Goal: Use online tool/utility: Utilize a website feature to perform a specific function

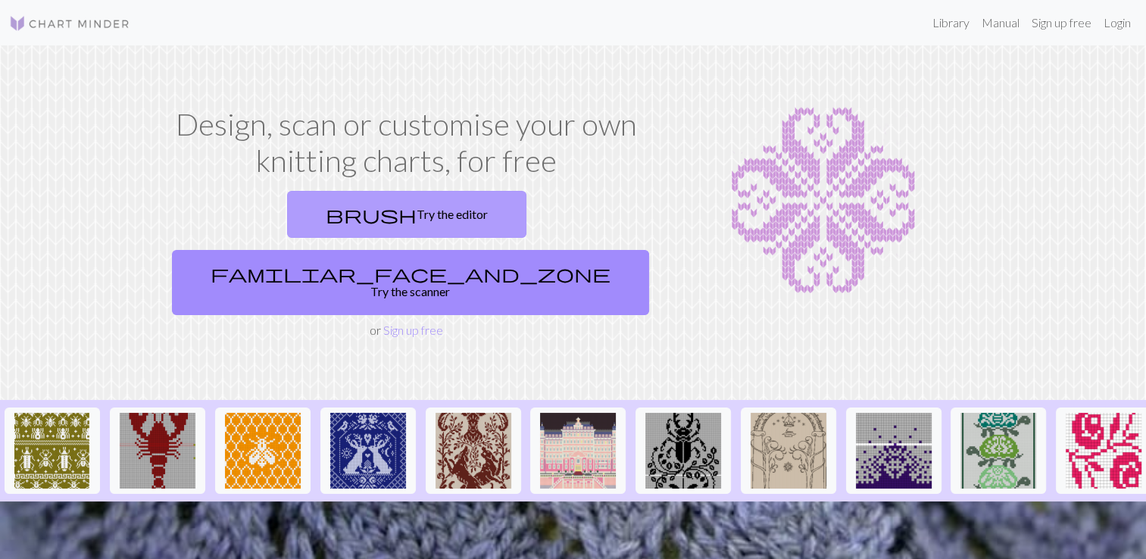
click at [311, 210] on link "brush Try the editor" at bounding box center [406, 214] width 239 height 47
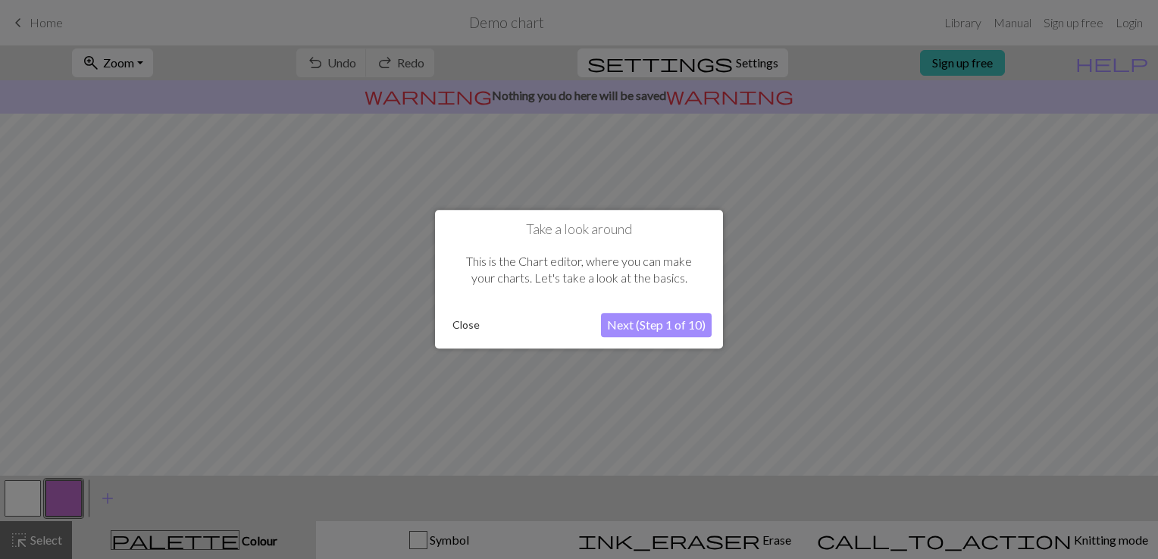
click at [655, 318] on button "Next (Step 1 of 10)" at bounding box center [656, 326] width 111 height 24
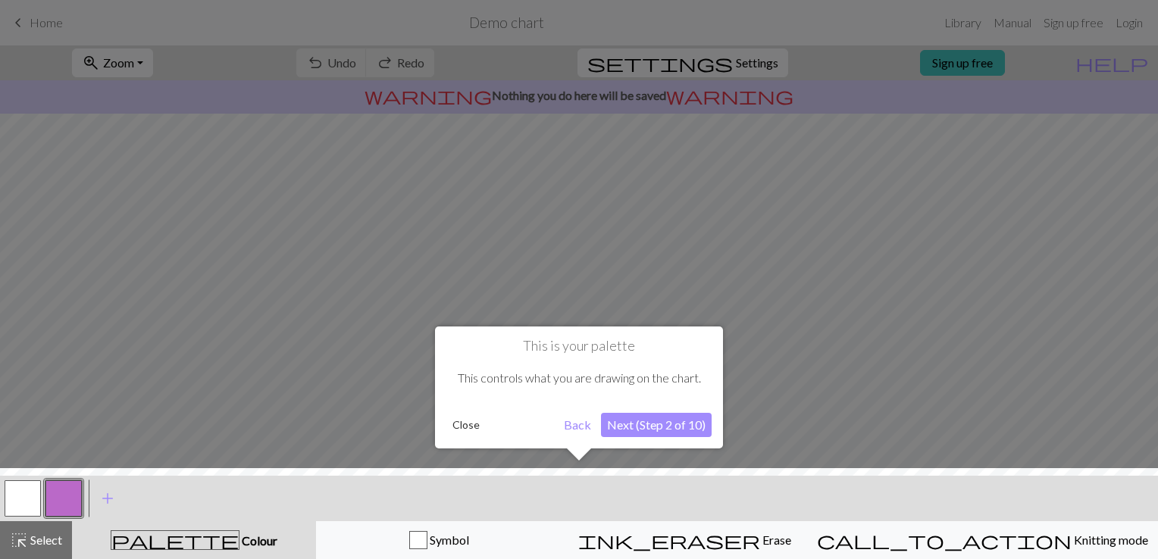
click at [688, 419] on button "Next (Step 2 of 10)" at bounding box center [656, 425] width 111 height 24
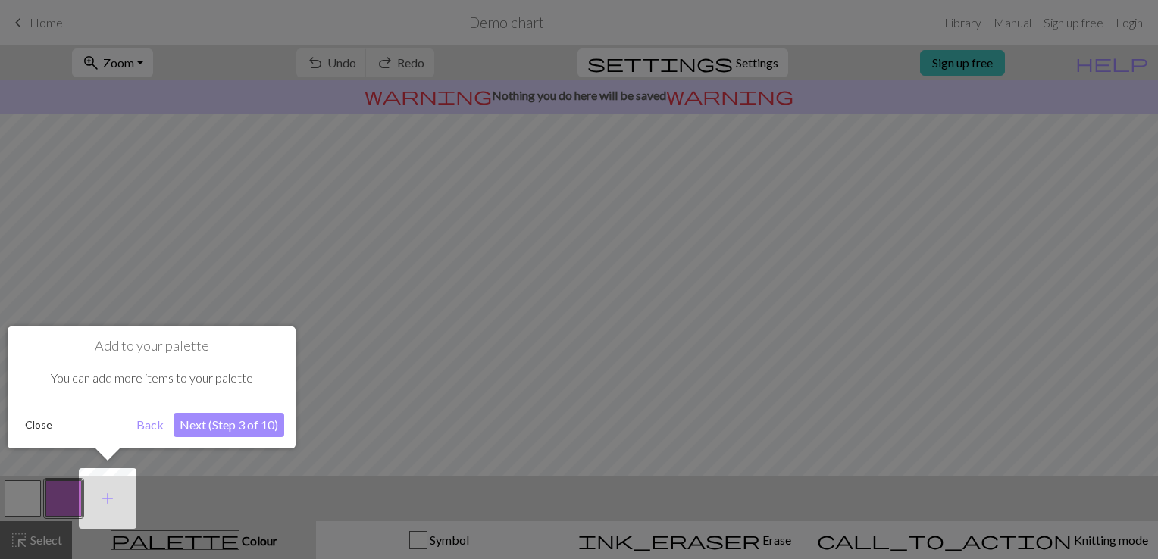
click at [203, 420] on button "Next (Step 3 of 10)" at bounding box center [228, 425] width 111 height 24
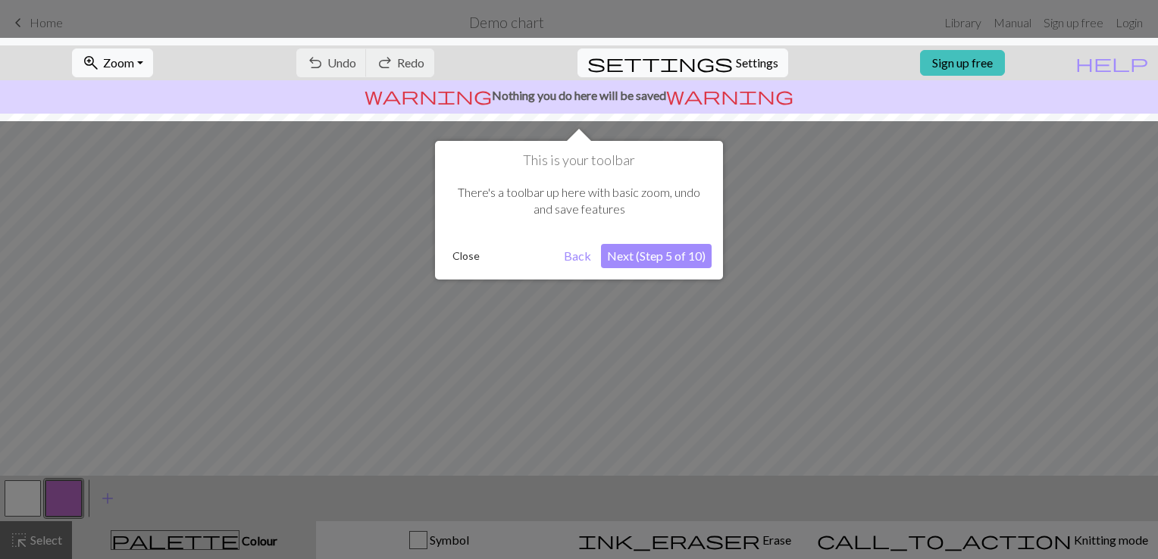
click at [647, 243] on div "This is your toolbar There's a toolbar up here with basic zoom, undo and save f…" at bounding box center [579, 210] width 288 height 139
click at [639, 252] on button "Next (Step 5 of 10)" at bounding box center [656, 256] width 111 height 24
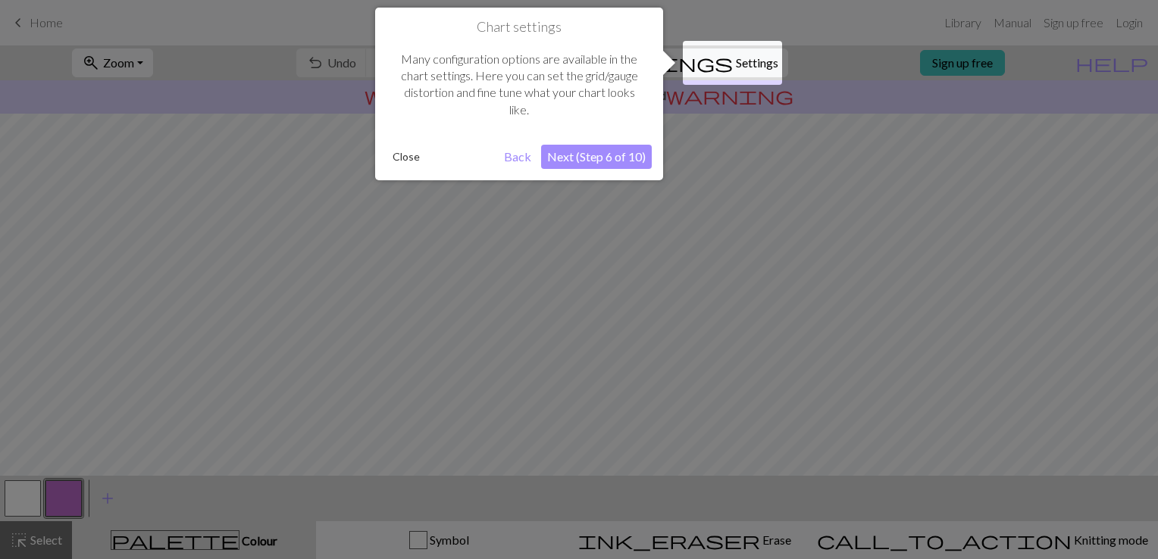
click at [394, 162] on button "Close" at bounding box center [405, 156] width 39 height 23
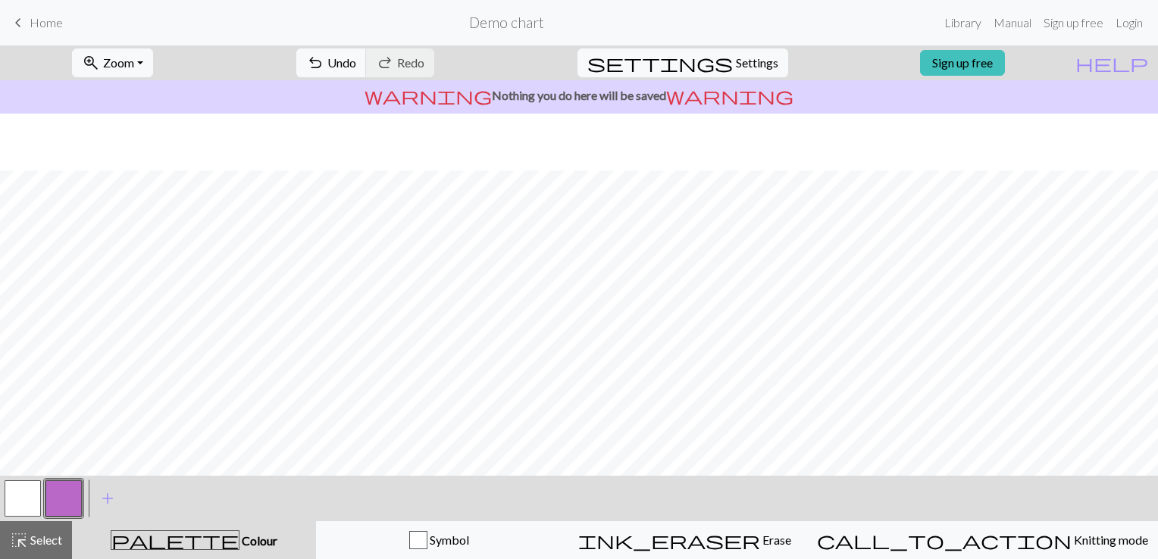
scroll to position [202, 0]
click at [736, 63] on span "Settings" at bounding box center [757, 63] width 42 height 18
select select "aran"
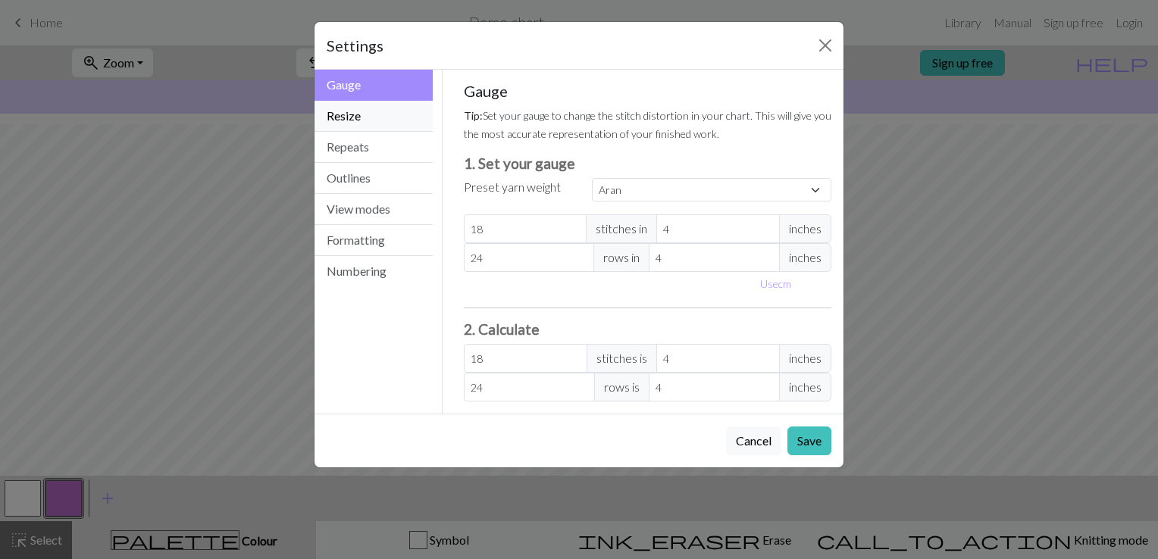
click at [416, 120] on button "Resize" at bounding box center [373, 116] width 118 height 31
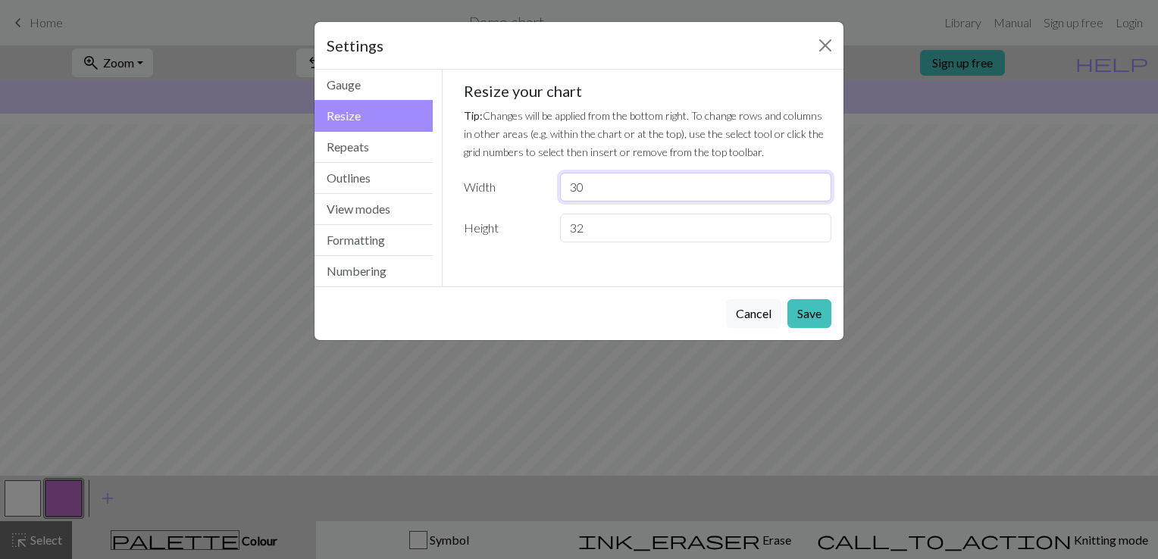
drag, startPoint x: 616, startPoint y: 183, endPoint x: 484, endPoint y: 179, distance: 131.9
click at [484, 179] on div "Width 30" at bounding box center [648, 187] width 386 height 29
type input "1"
type input "15"
drag, startPoint x: 623, startPoint y: 235, endPoint x: 513, endPoint y: 230, distance: 110.0
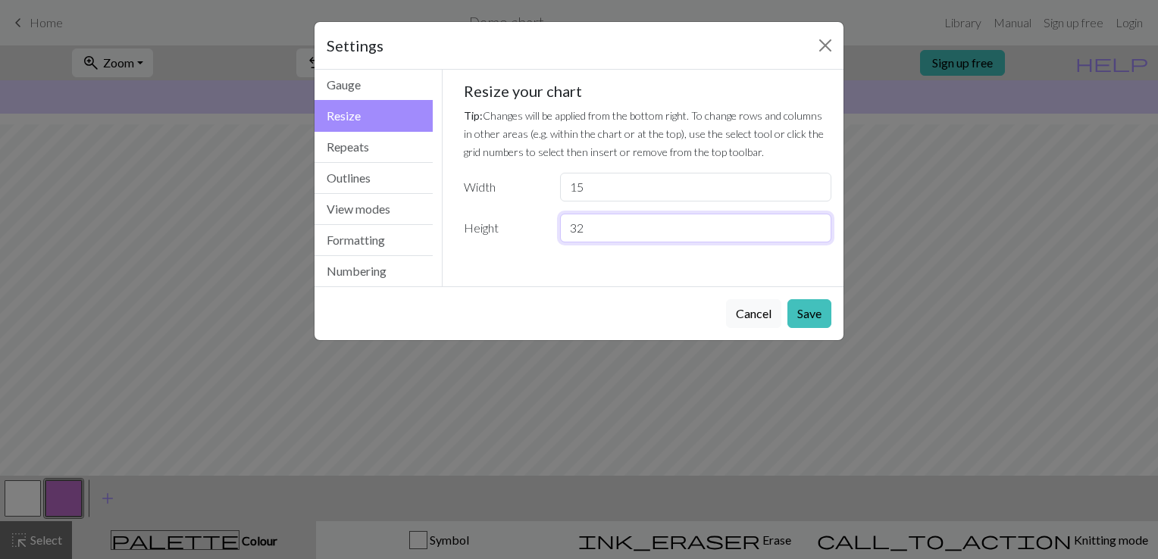
click at [513, 230] on div "Height 32" at bounding box center [648, 228] width 386 height 29
type input "15"
click at [797, 307] on button "Save" at bounding box center [809, 313] width 44 height 29
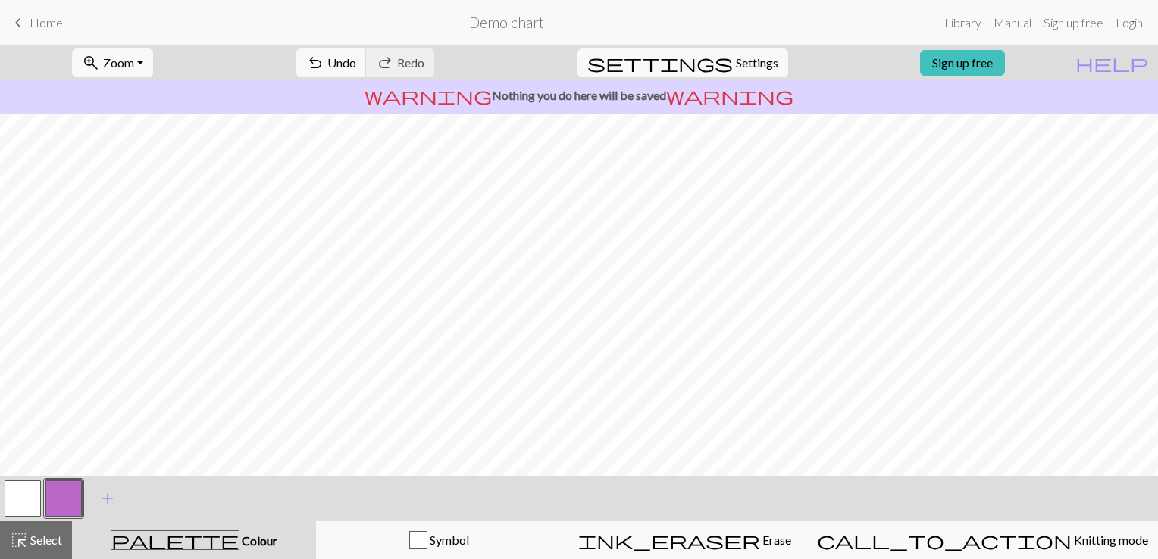
scroll to position [0, 0]
click at [720, 58] on button "settings Settings" at bounding box center [682, 62] width 211 height 29
select select "Courier new"
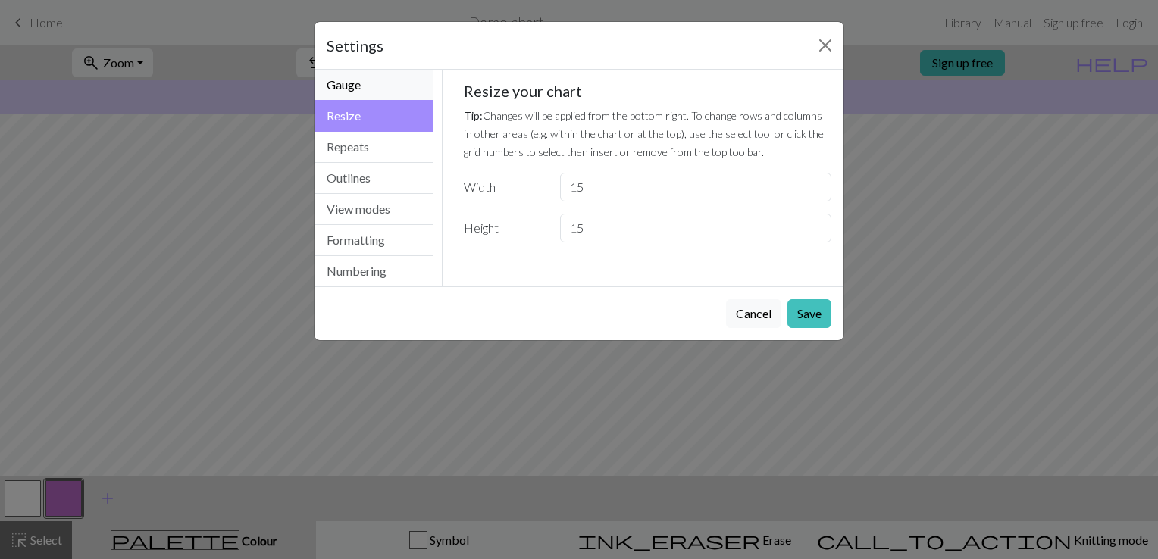
click at [367, 84] on button "Gauge" at bounding box center [373, 85] width 118 height 31
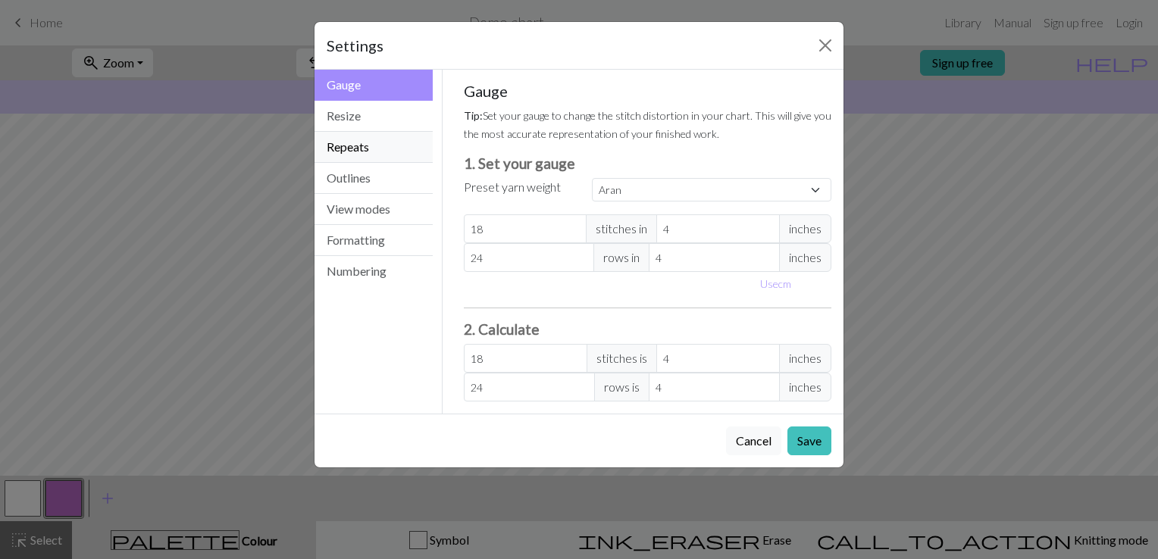
click at [376, 151] on button "Repeats" at bounding box center [373, 147] width 118 height 31
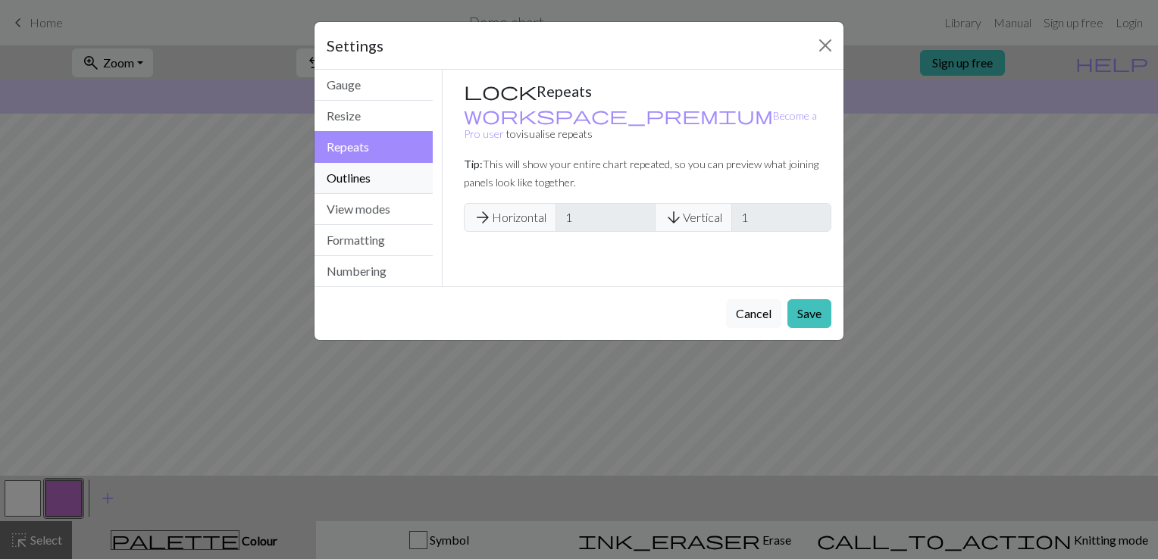
click at [376, 180] on button "Outlines" at bounding box center [373, 178] width 118 height 31
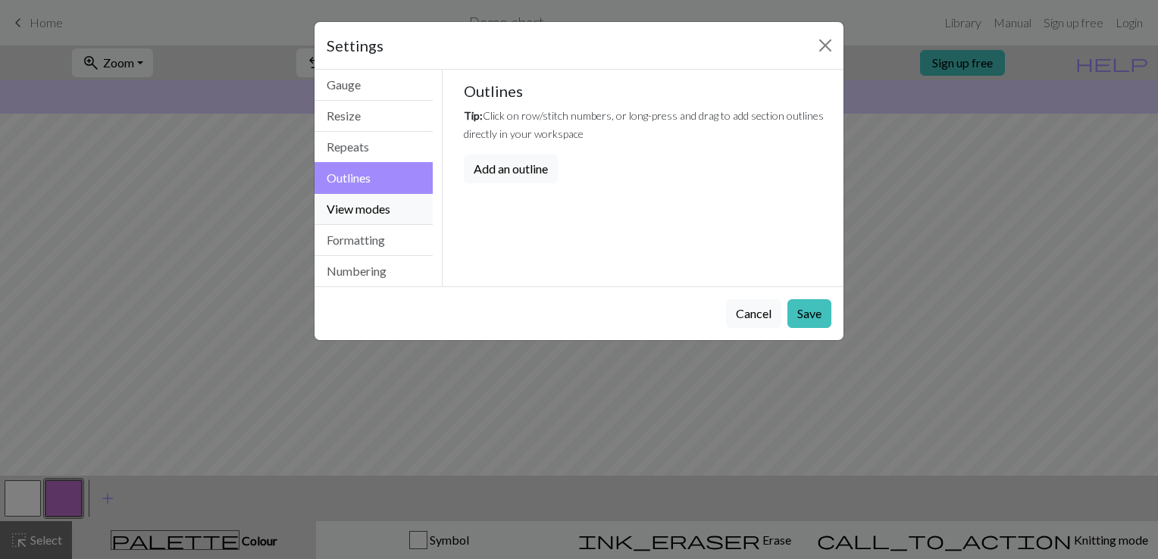
click at [382, 209] on button "View modes" at bounding box center [373, 209] width 118 height 31
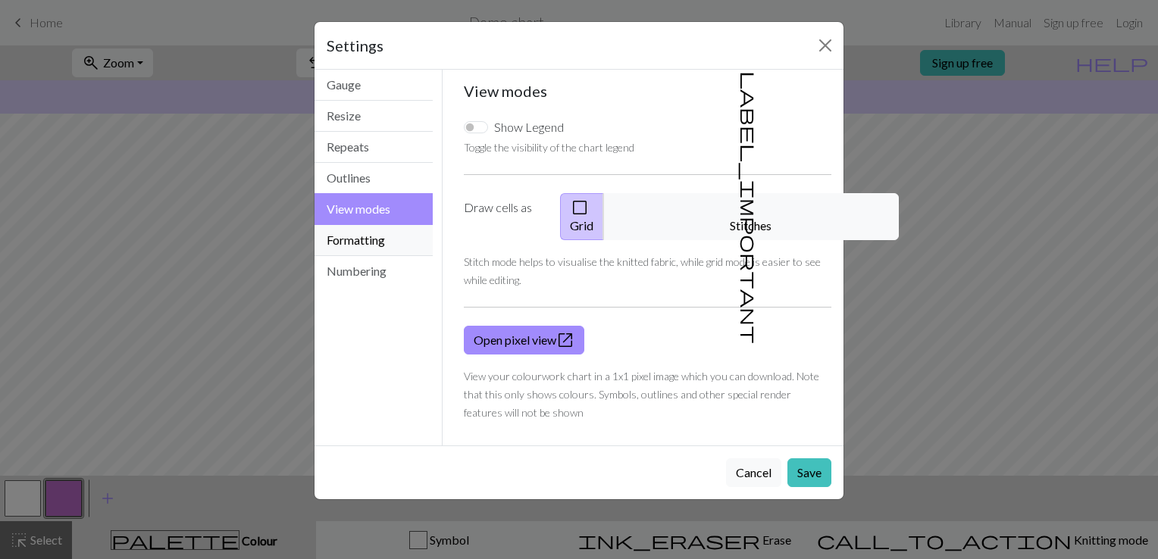
click at [388, 245] on button "Formatting" at bounding box center [373, 240] width 118 height 31
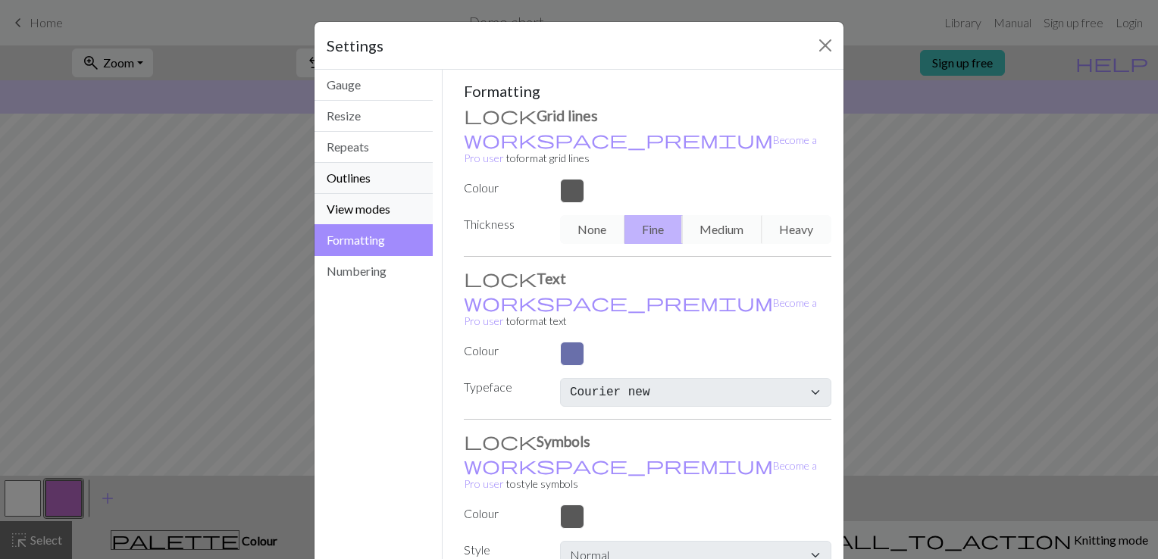
click at [383, 192] on button "Outlines" at bounding box center [373, 178] width 118 height 31
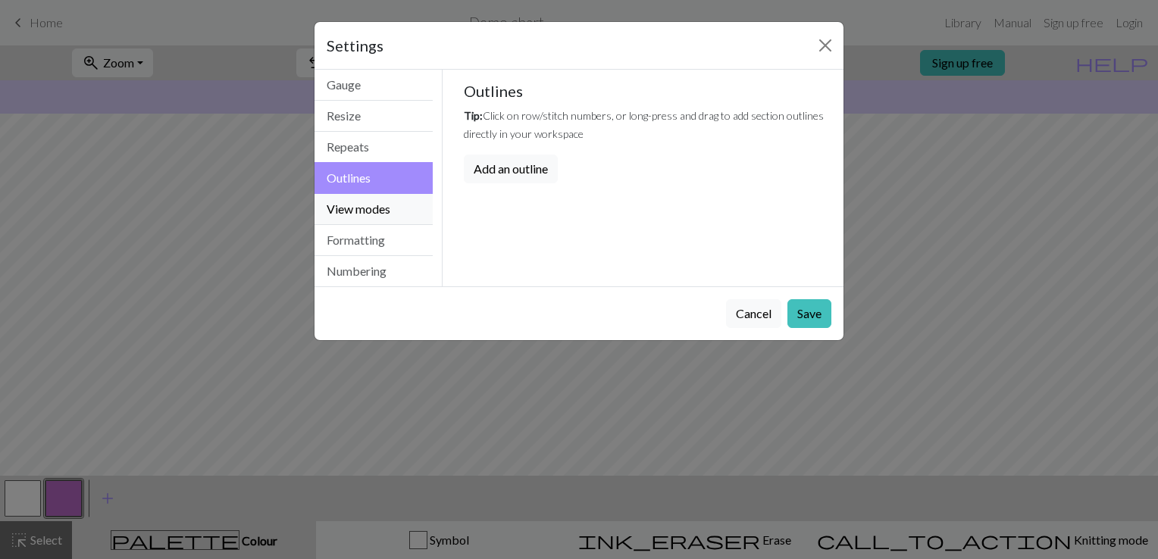
click at [383, 206] on button "View modes" at bounding box center [373, 209] width 118 height 31
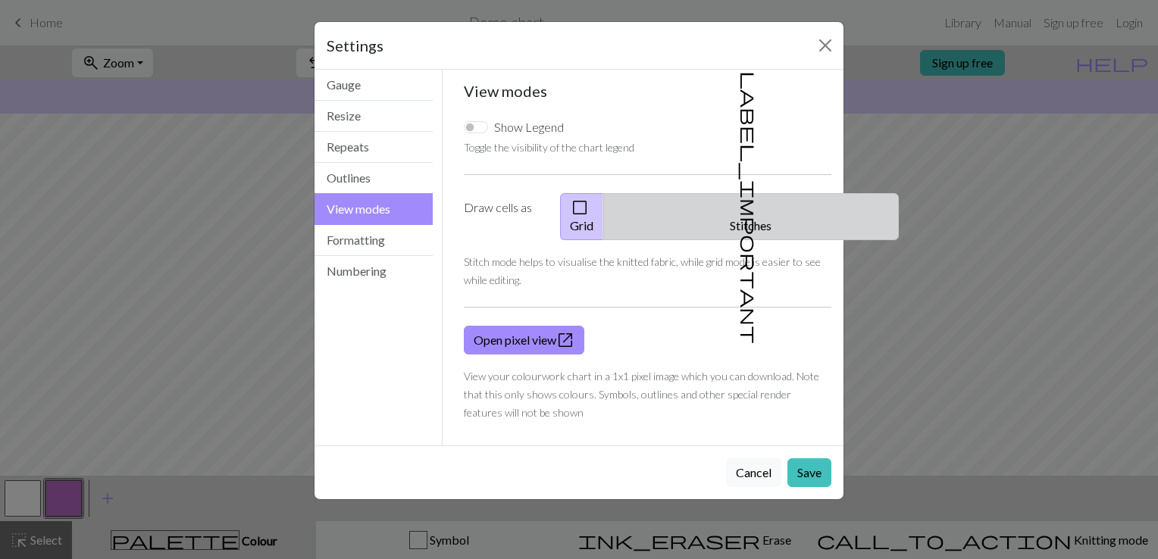
click at [739, 214] on span "label_important" at bounding box center [749, 207] width 21 height 273
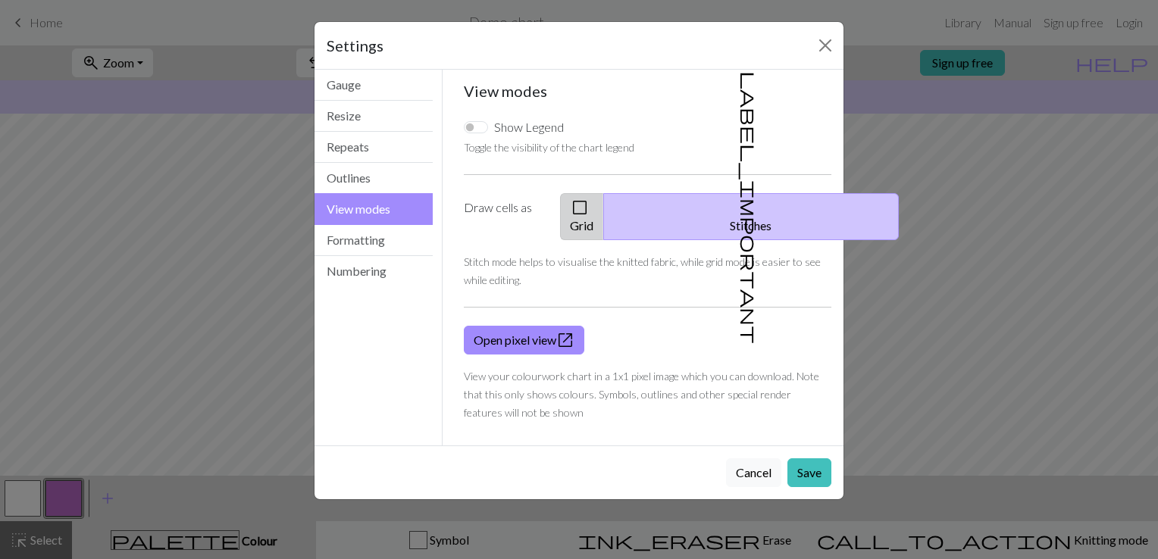
drag, startPoint x: 623, startPoint y: 206, endPoint x: 608, endPoint y: 206, distance: 15.2
click at [604, 206] on button "check_box_outline_blank Grid" at bounding box center [582, 216] width 44 height 47
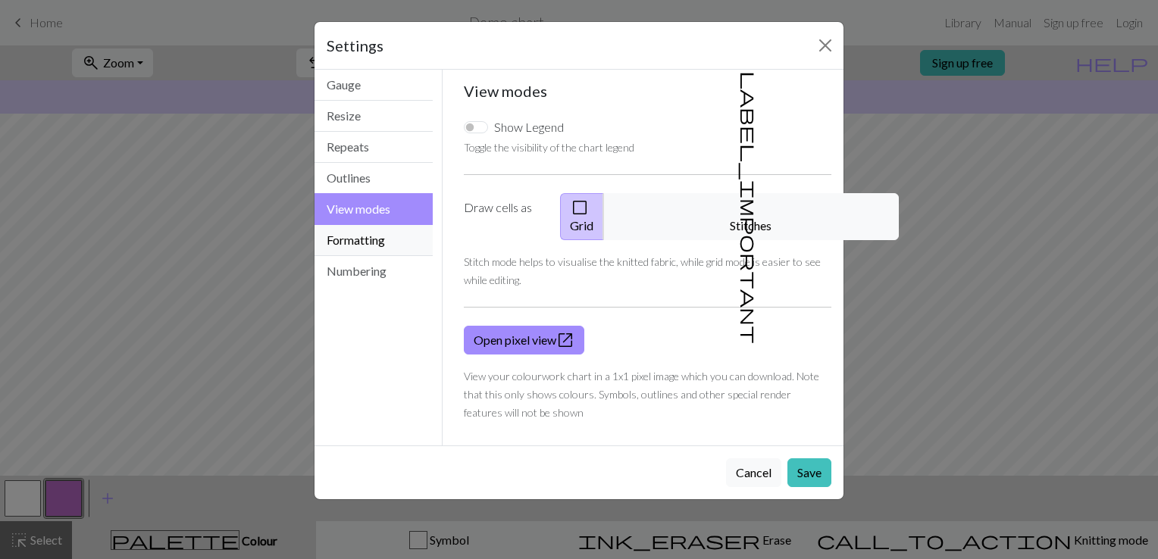
click at [370, 244] on button "Formatting" at bounding box center [373, 240] width 118 height 31
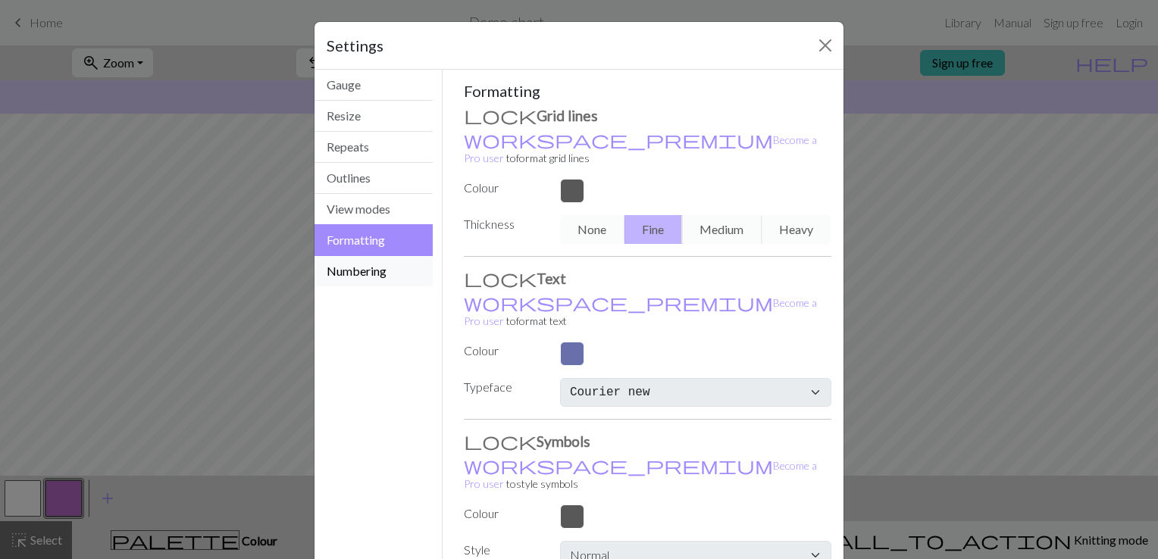
click at [397, 273] on button "Numbering" at bounding box center [373, 271] width 118 height 30
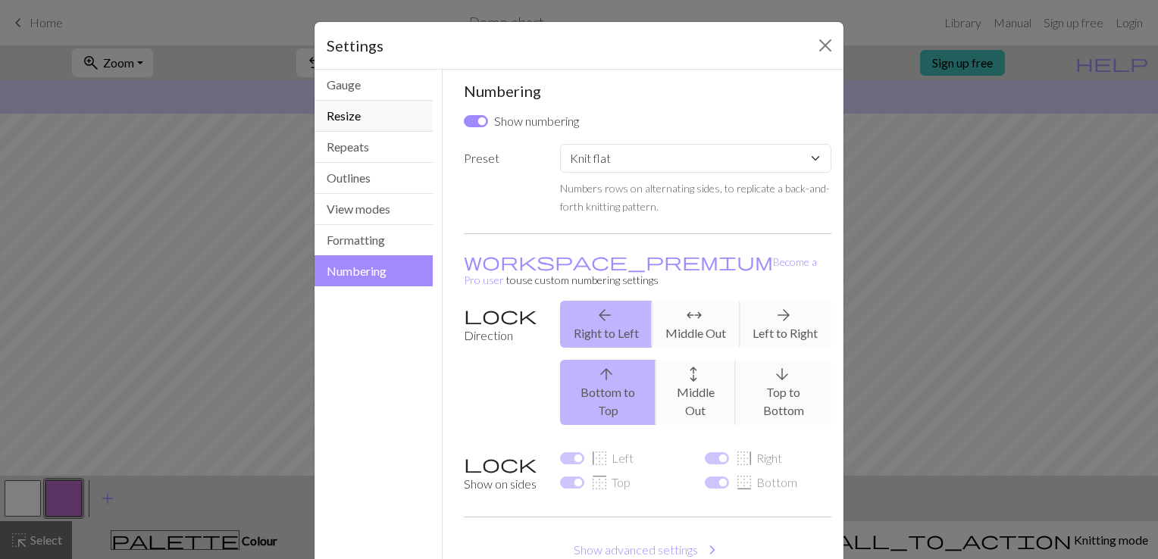
click at [361, 110] on button "Resize" at bounding box center [373, 116] width 118 height 31
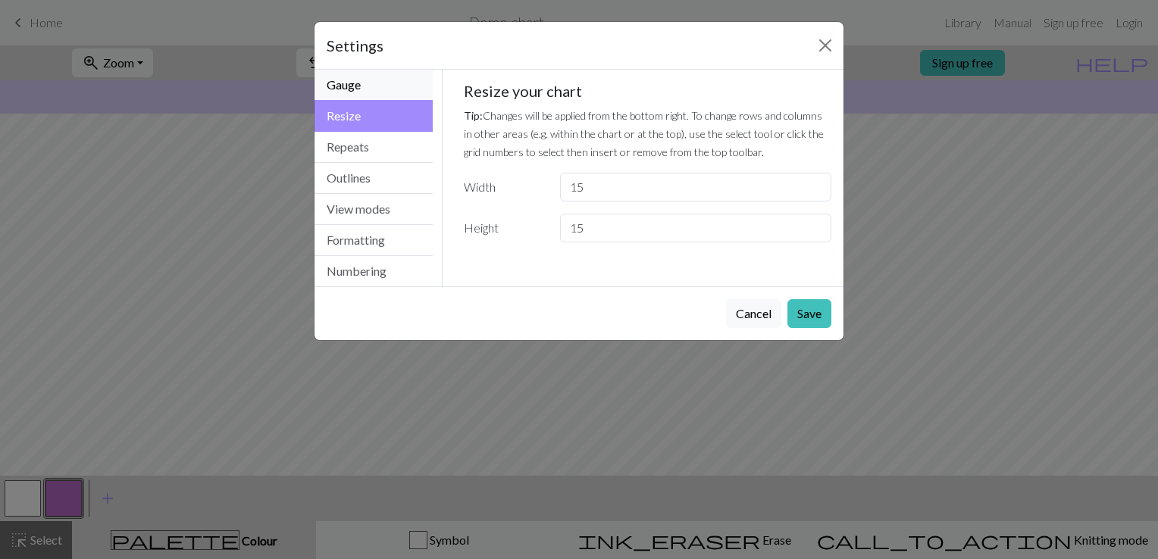
click at [377, 95] on button "Gauge" at bounding box center [373, 85] width 118 height 31
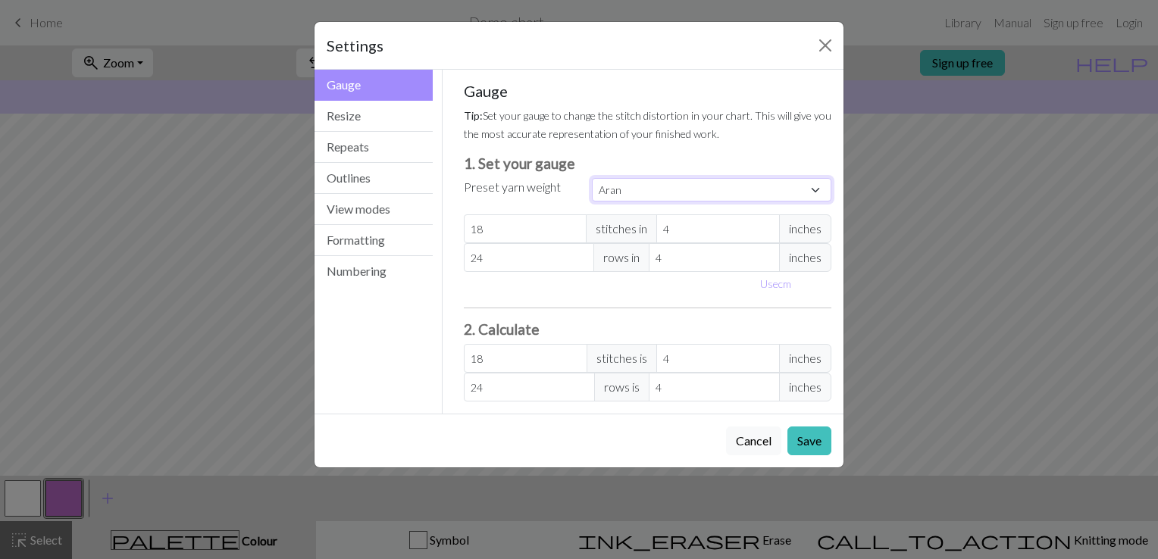
click at [677, 186] on select "Custom Square Lace Light Fingering Fingering Sport Double knit Worsted Aran Bul…" at bounding box center [711, 189] width 239 height 23
select select "custom"
click at [592, 178] on select "Custom Square Lace Light Fingering Fingering Sport Double knit Worsted Aran Bul…" at bounding box center [711, 189] width 239 height 23
click at [829, 444] on button "Save" at bounding box center [809, 441] width 44 height 29
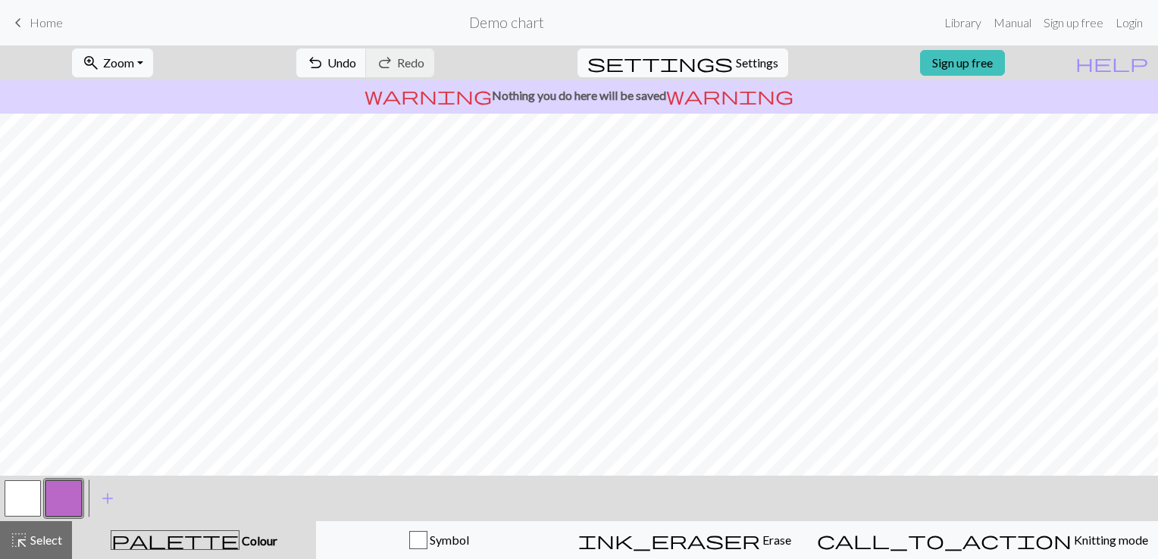
click at [38, 502] on button "button" at bounding box center [23, 498] width 36 height 36
click at [67, 502] on button "button" at bounding box center [63, 498] width 36 height 36
